Goal: Check status: Check status

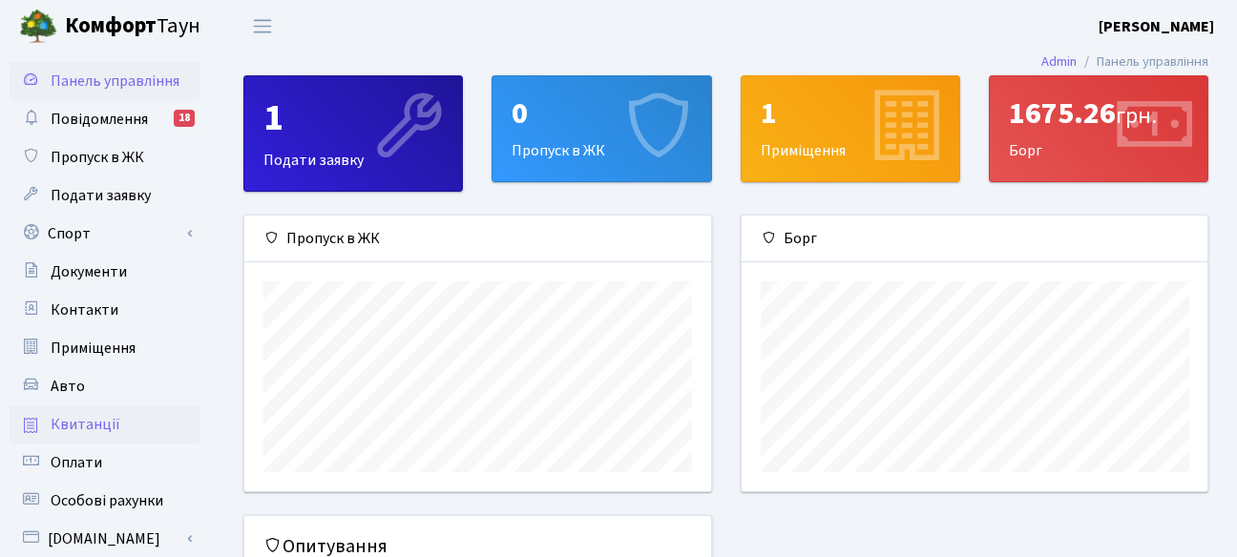
click at [88, 426] on span "Квитанції" at bounding box center [86, 424] width 70 height 21
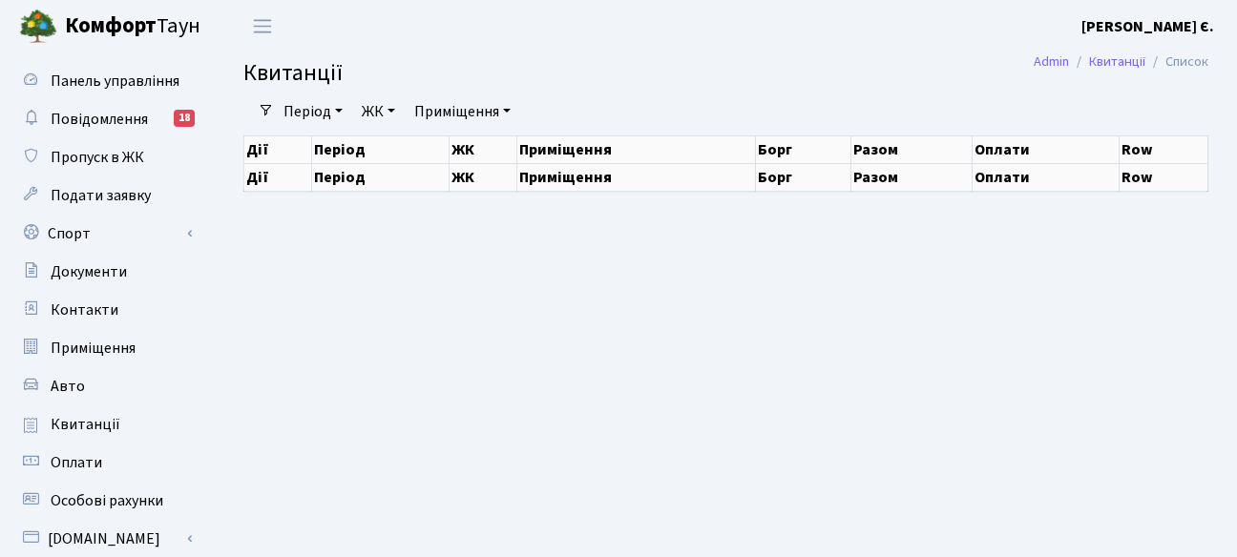
select select "25"
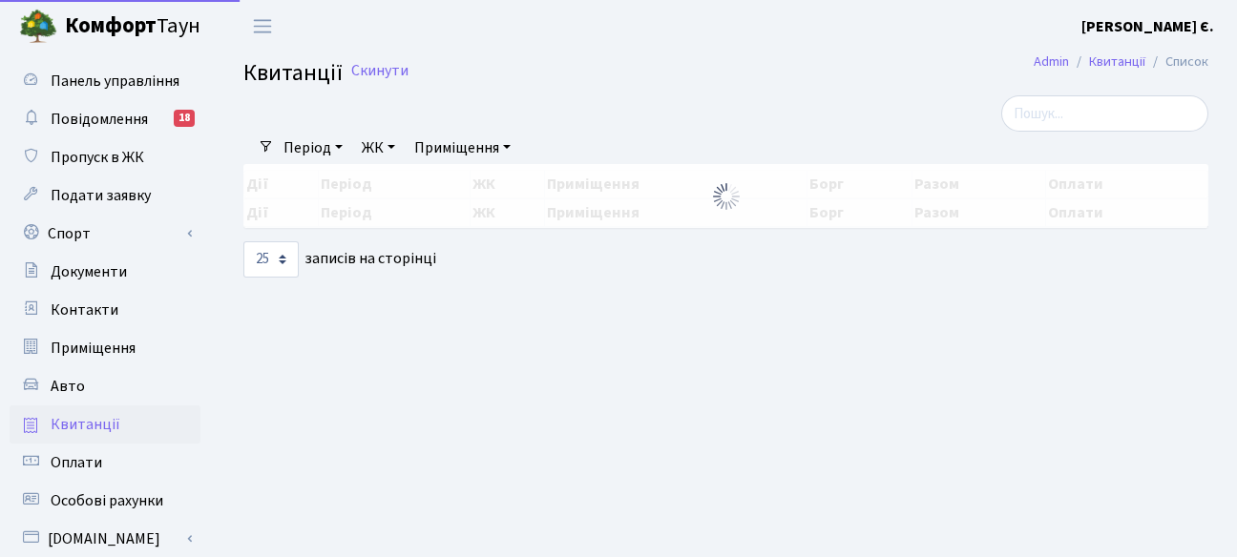
select select "25"
